Goal: Information Seeking & Learning: Compare options

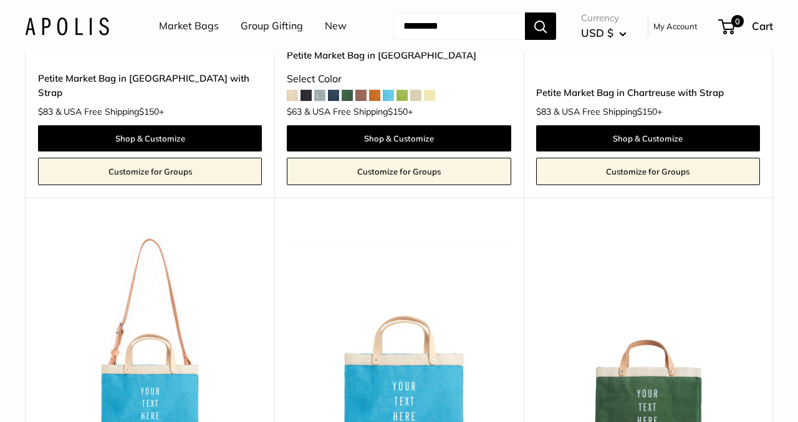
scroll to position [2489, 0]
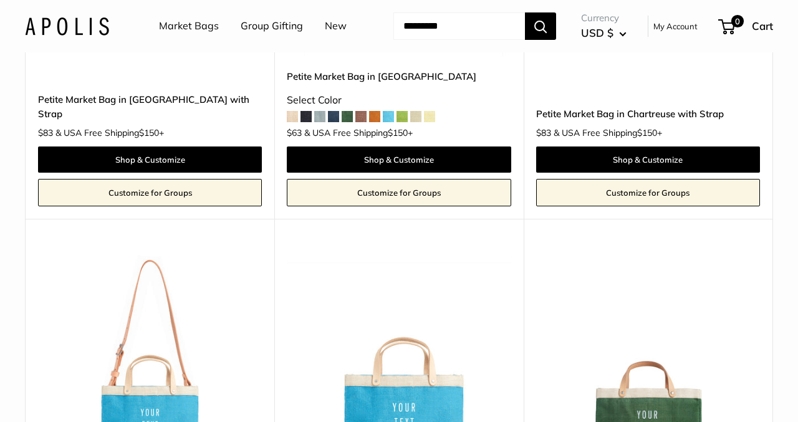
click at [194, 26] on link "Market Bags" at bounding box center [189, 26] width 60 height 19
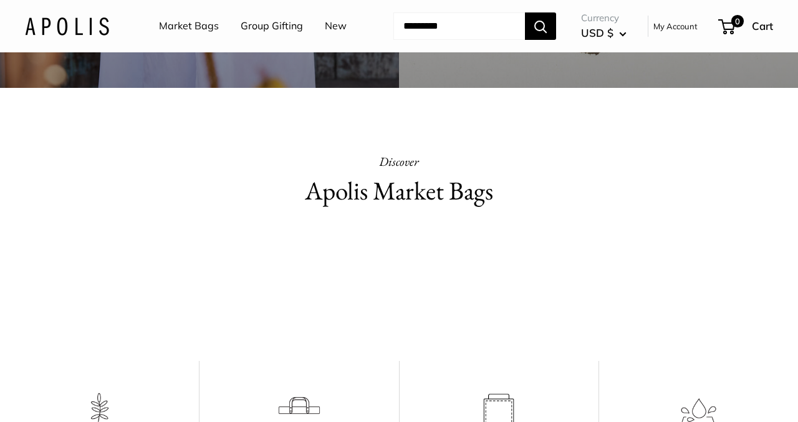
scroll to position [617, 0]
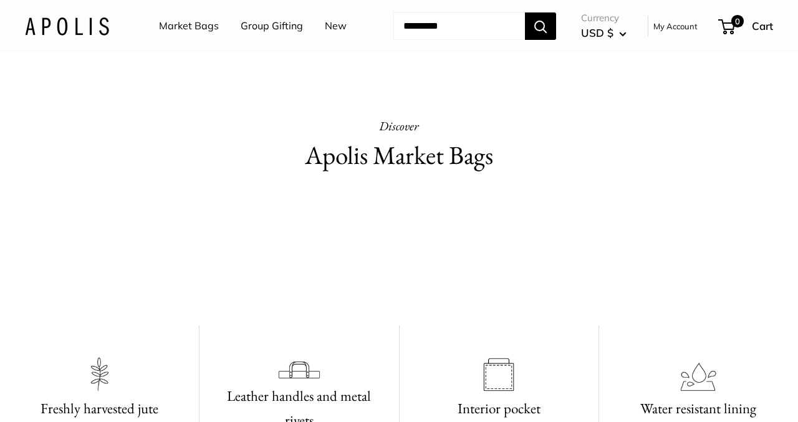
click at [398, 279] on video at bounding box center [399, 253] width 187 height 94
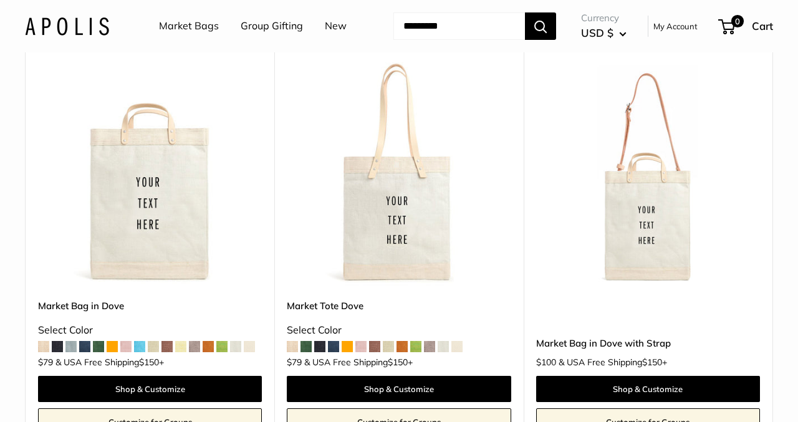
scroll to position [1474, 0]
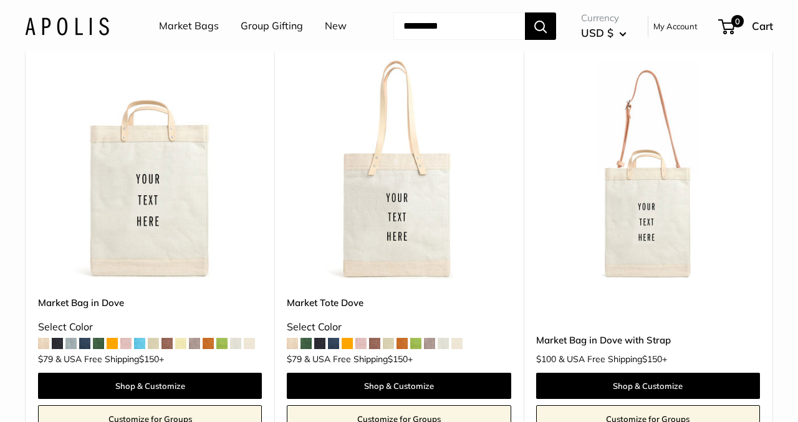
click at [127, 338] on span at bounding box center [125, 343] width 11 height 11
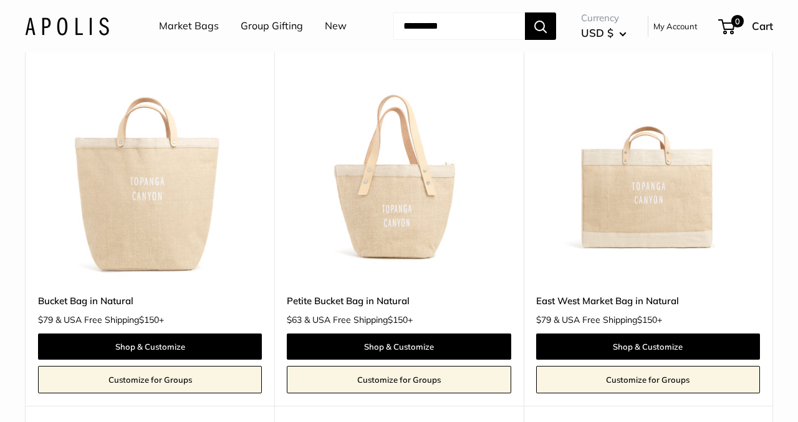
scroll to position [3535, 0]
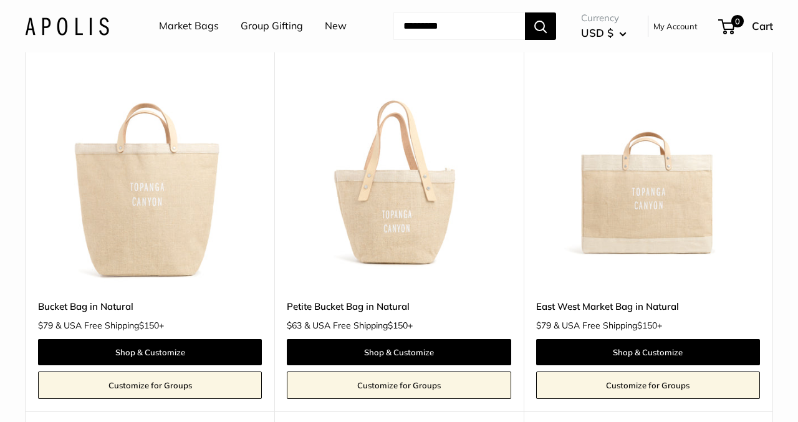
click at [0, 0] on img at bounding box center [0, 0] width 0 height 0
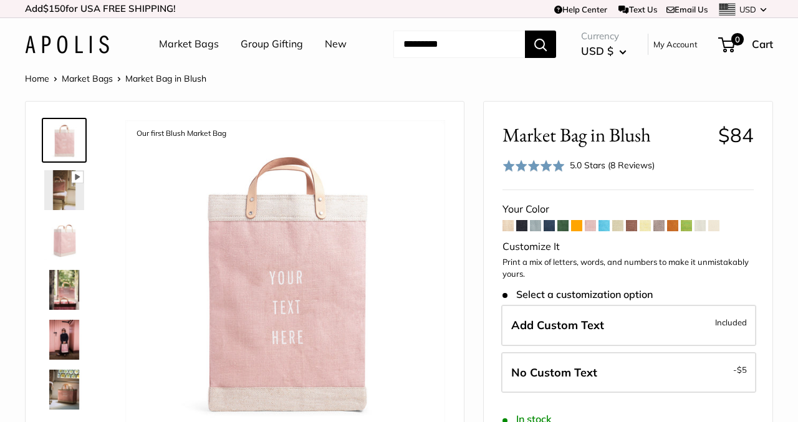
click at [715, 225] on span at bounding box center [713, 225] width 11 height 11
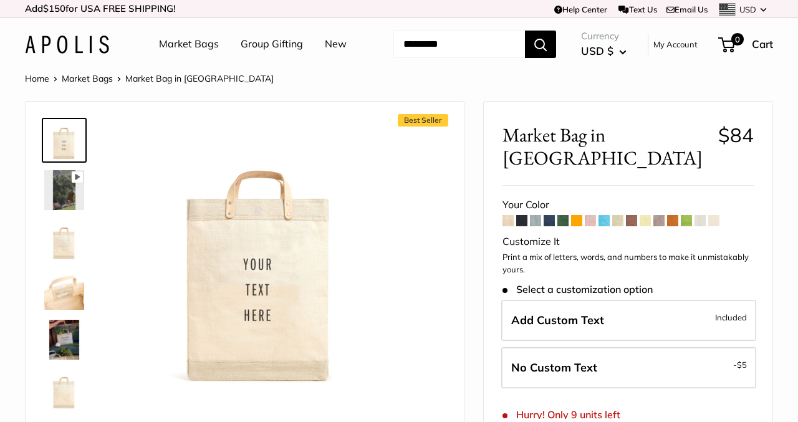
click at [591, 215] on span at bounding box center [590, 220] width 11 height 11
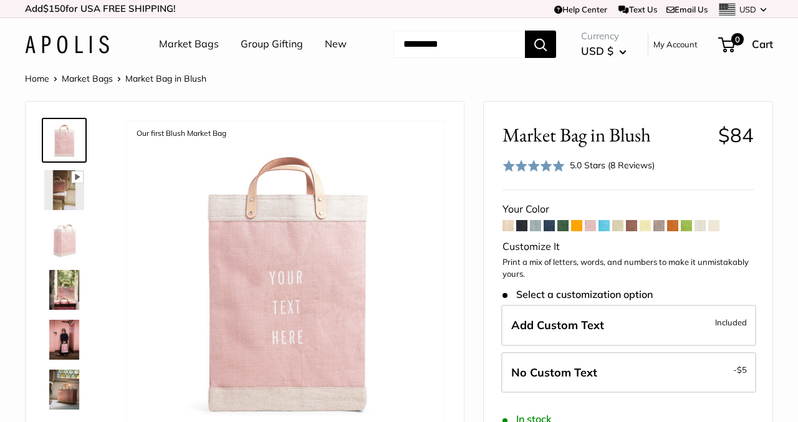
click at [620, 226] on span at bounding box center [617, 225] width 11 height 11
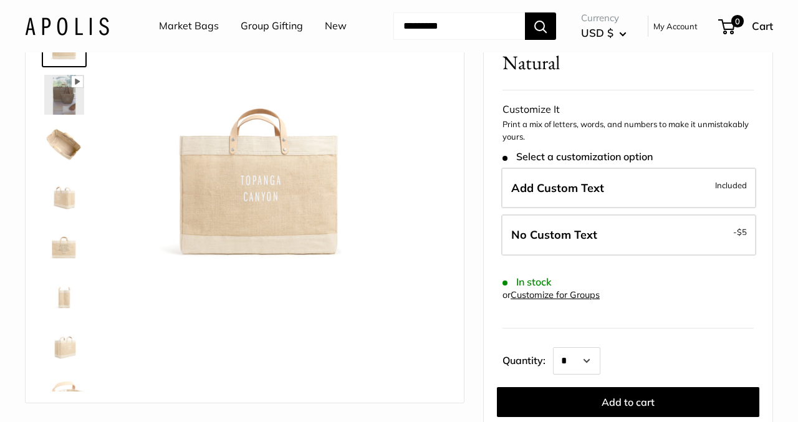
scroll to position [98, 0]
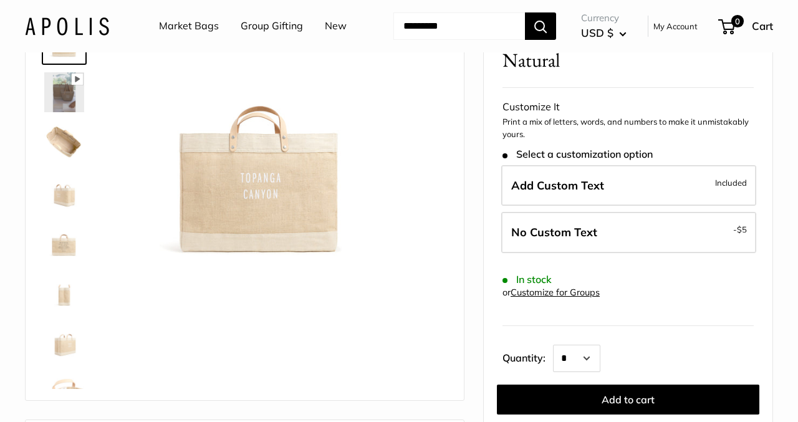
click at [69, 194] on img at bounding box center [64, 192] width 40 height 40
